Goal: Transaction & Acquisition: Subscribe to service/newsletter

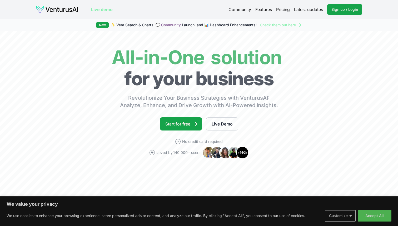
click at [344, 219] on button "Customize" at bounding box center [339, 216] width 31 height 12
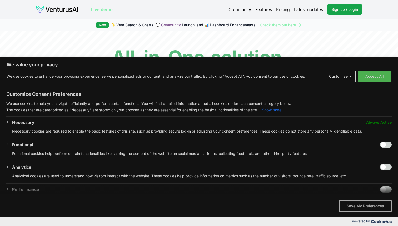
click at [365, 208] on button "Save My Preferences" at bounding box center [365, 206] width 53 height 12
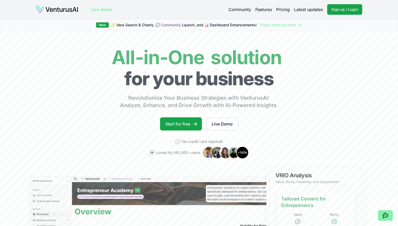
click at [289, 0] on html "We value your privacy We use cookies to enhance your browsing experience, serve…" at bounding box center [199, 113] width 398 height 226
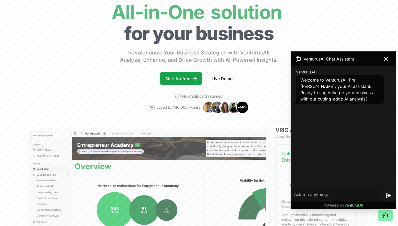
scroll to position [54, 0]
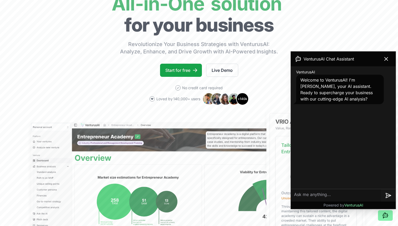
click at [396, 59] on div "VenturusAI Chat Assistant VenturusAI Welcome to VenturusAI! I'm [PERSON_NAME], …" at bounding box center [343, 130] width 107 height 158
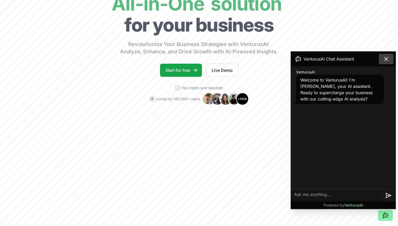
click at [384, 58] on icon at bounding box center [385, 58] width 3 height 3
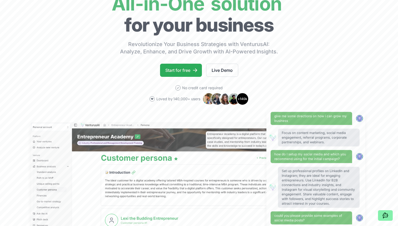
click at [196, 71] on icon at bounding box center [195, 70] width 4 height 4
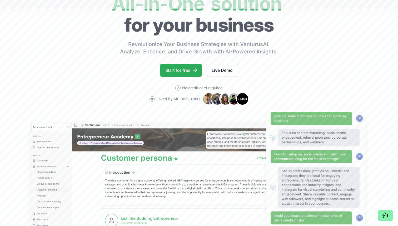
click at [184, 77] on link "Start for free" at bounding box center [181, 70] width 42 height 13
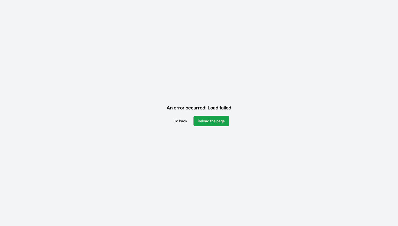
click at [182, 121] on button "Go back" at bounding box center [180, 121] width 22 height 11
